Goal: Transaction & Acquisition: Book appointment/travel/reservation

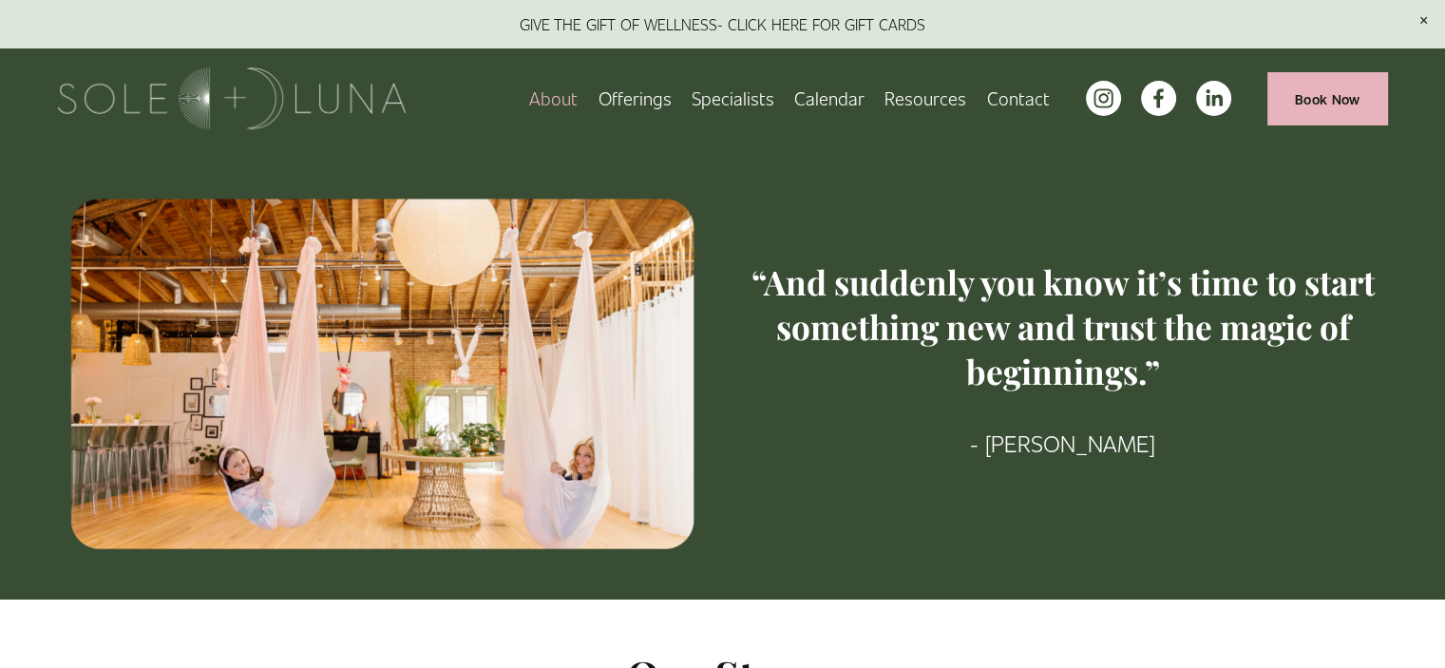
click at [0, 0] on span "Charm School!" at bounding box center [0, 0] width 0 height 0
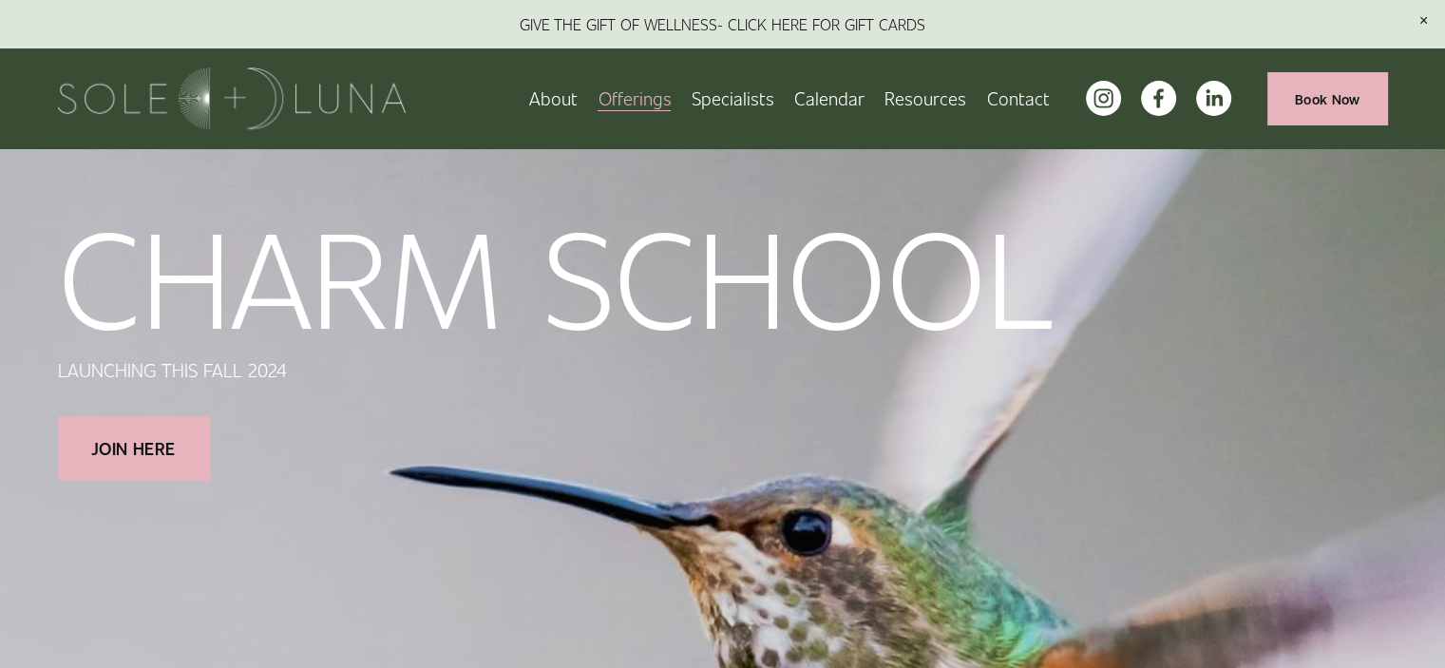
click at [842, 103] on link "Calendar" at bounding box center [829, 98] width 70 height 33
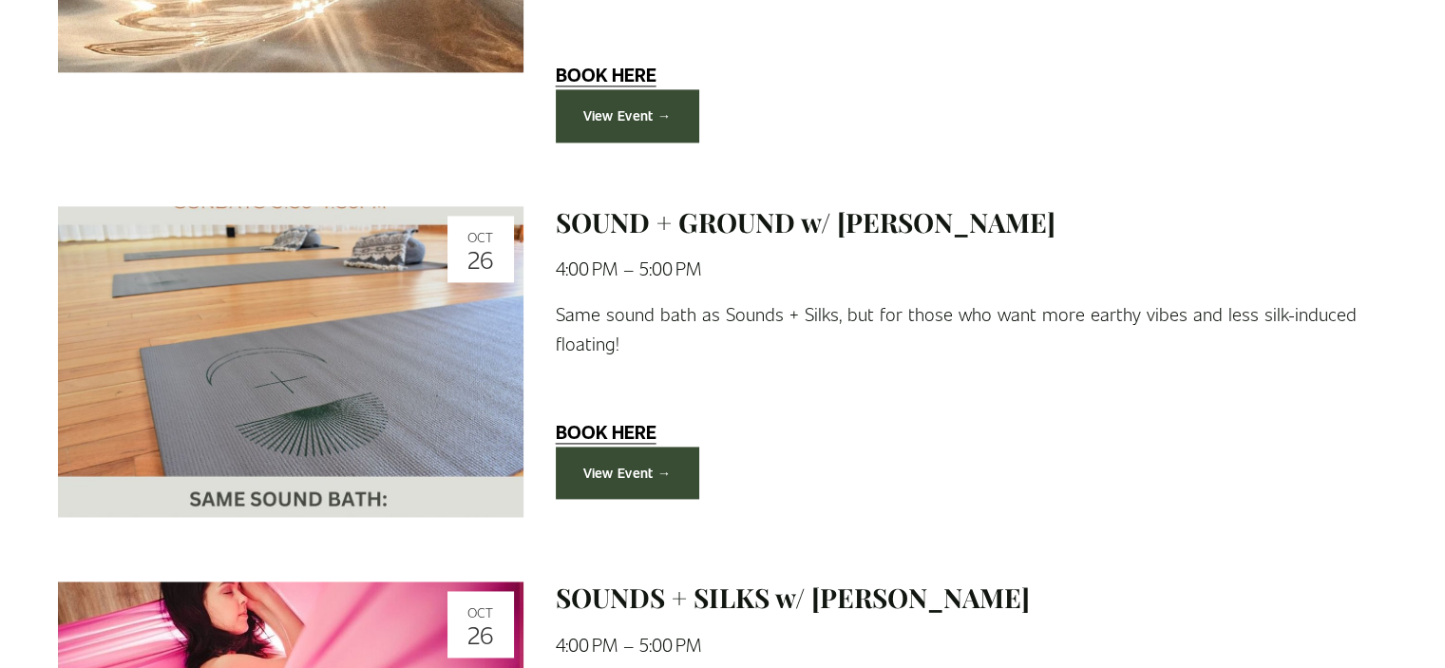
scroll to position [2716, 0]
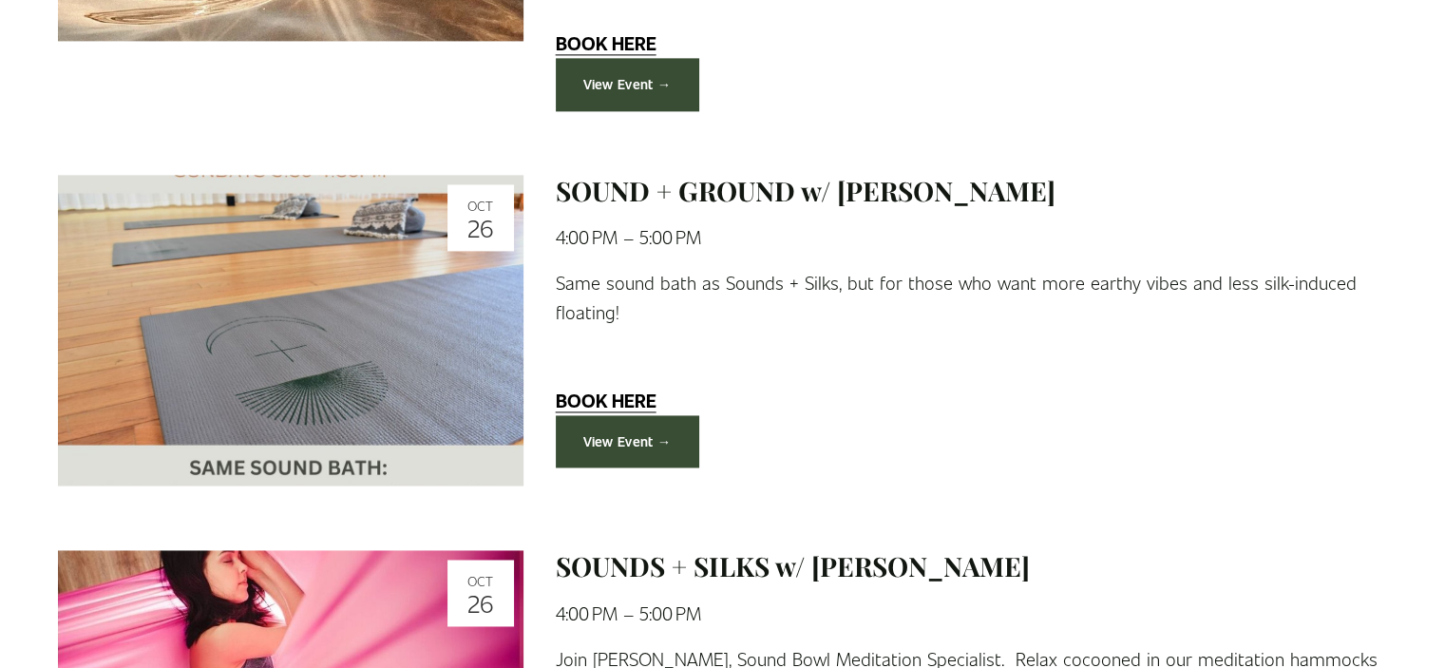
click at [627, 424] on link "View Event →" at bounding box center [627, 441] width 143 height 52
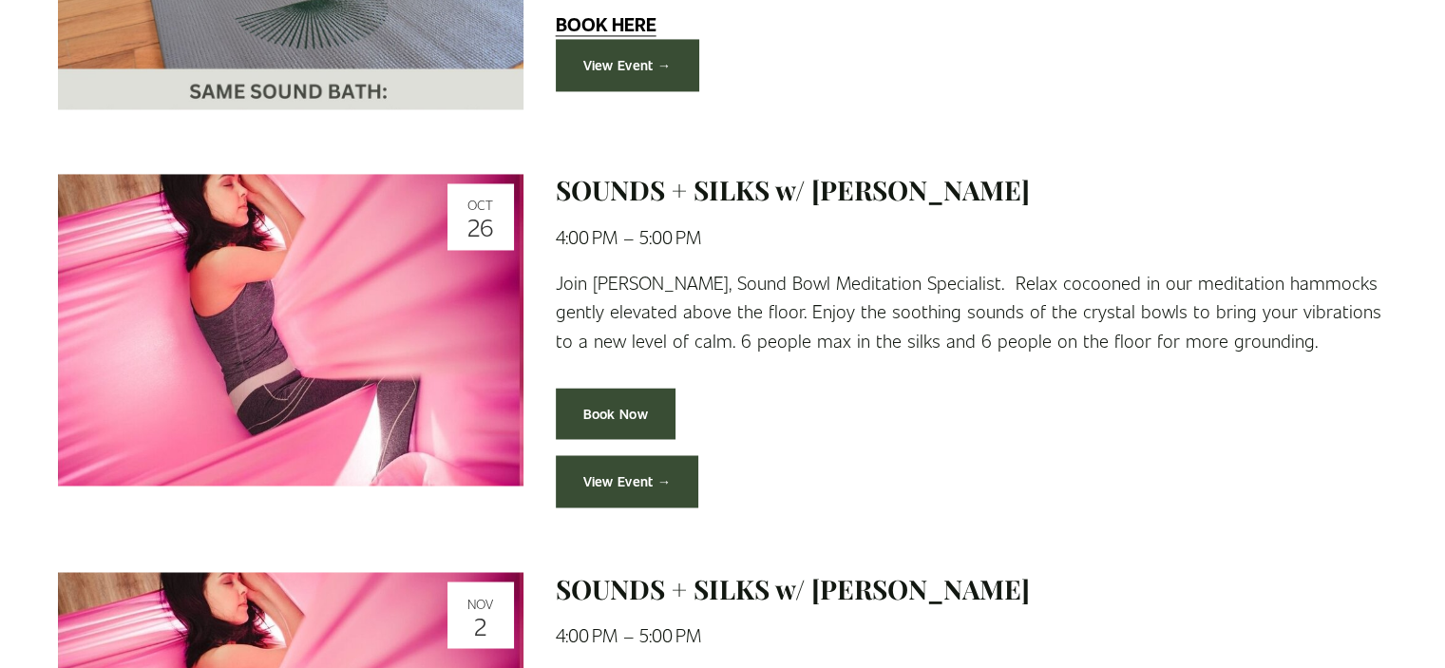
scroll to position [3096, 0]
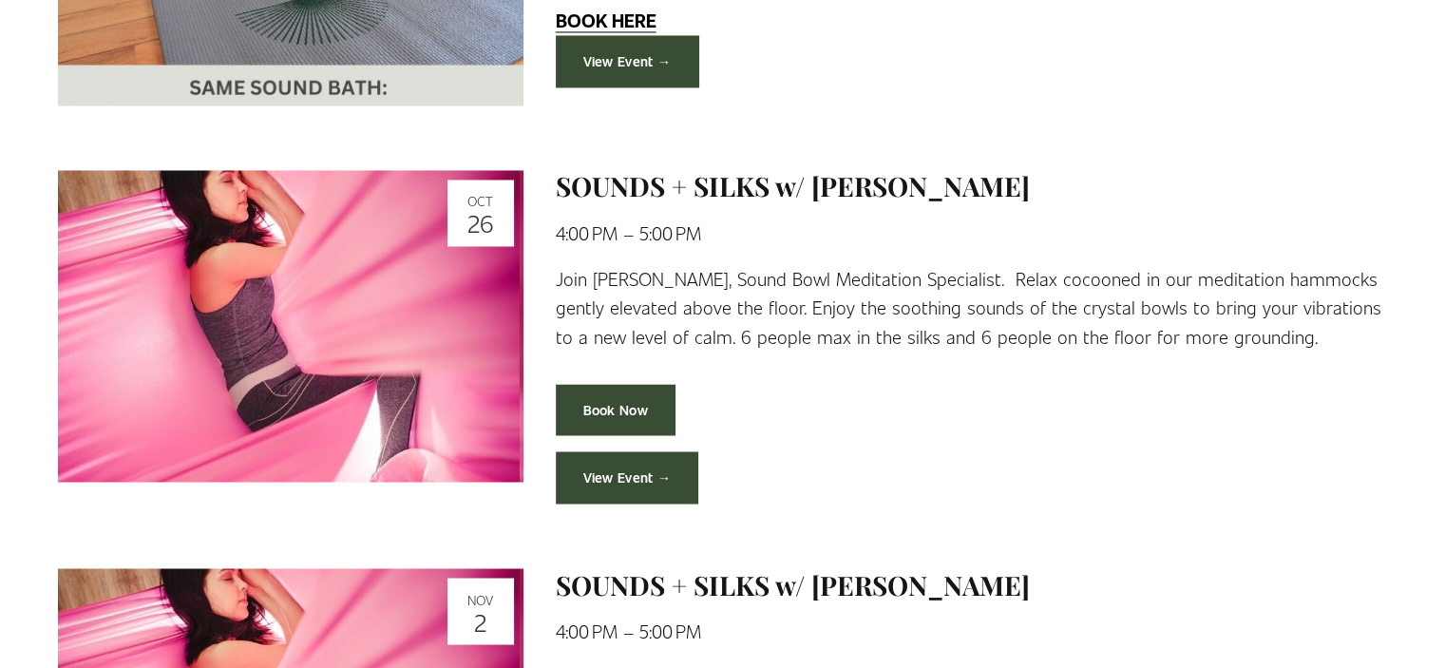
click at [678, 463] on link "View Event →" at bounding box center [627, 477] width 143 height 52
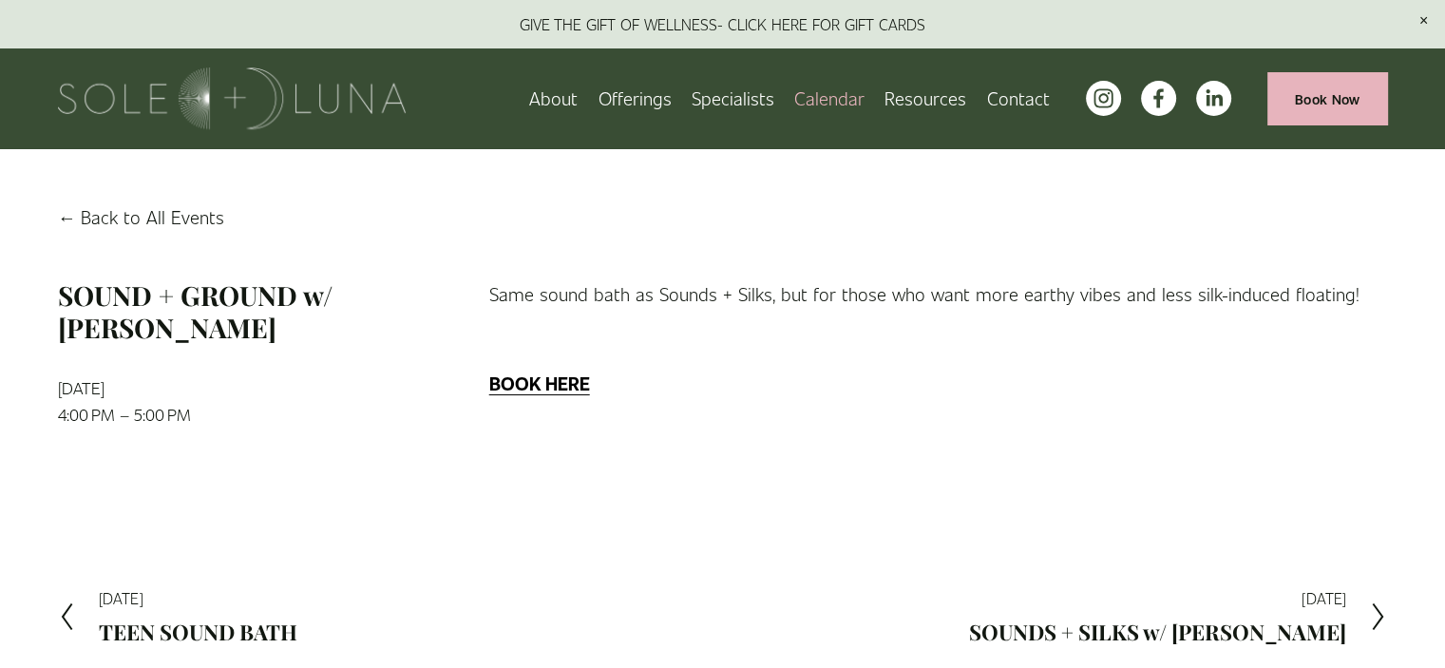
scroll to position [38, 0]
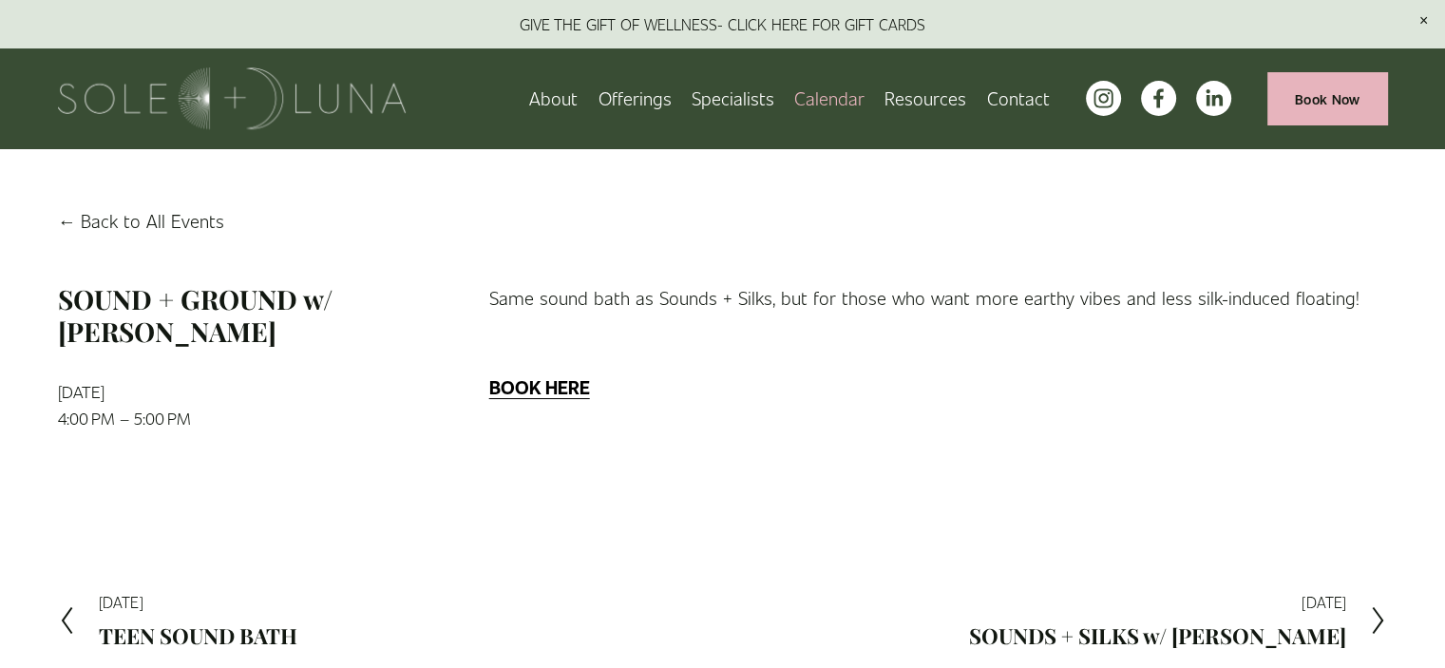
click at [554, 386] on strong "BOOK HERE" at bounding box center [539, 386] width 101 height 25
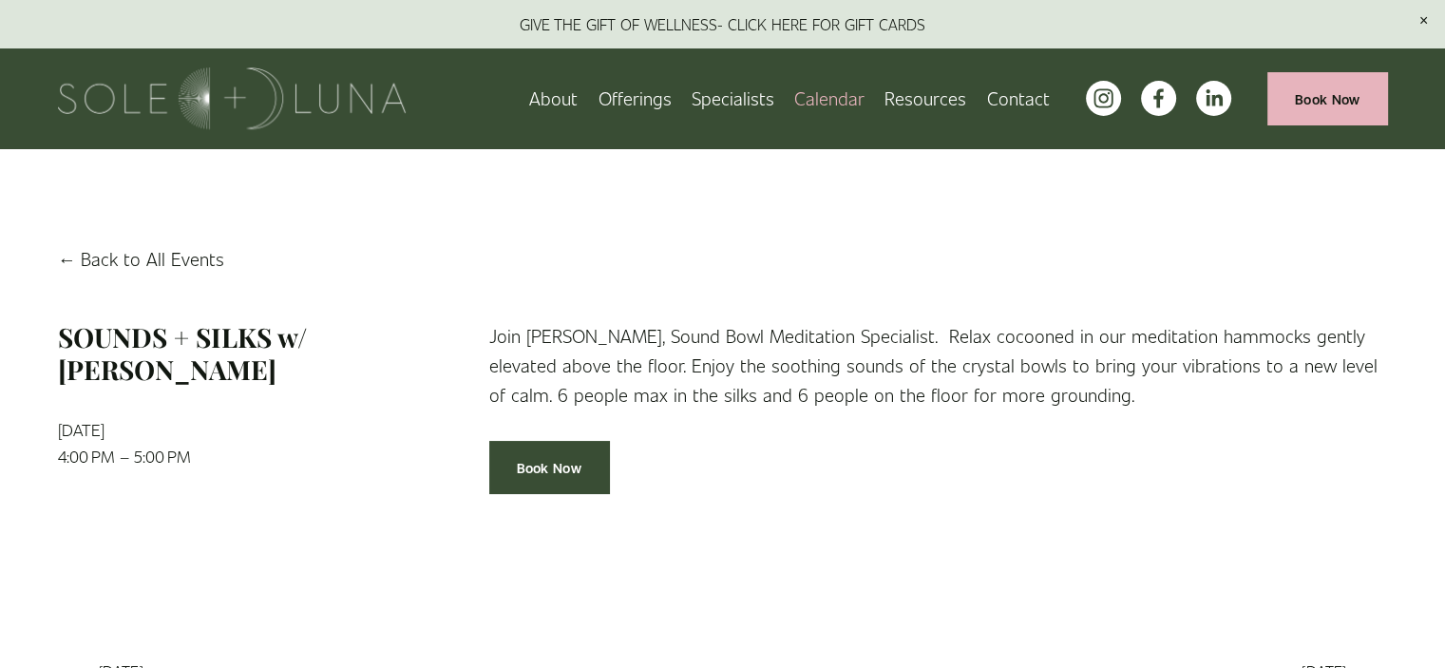
click at [582, 467] on link "Book Now" at bounding box center [549, 467] width 120 height 52
